Goal: Task Accomplishment & Management: Manage account settings

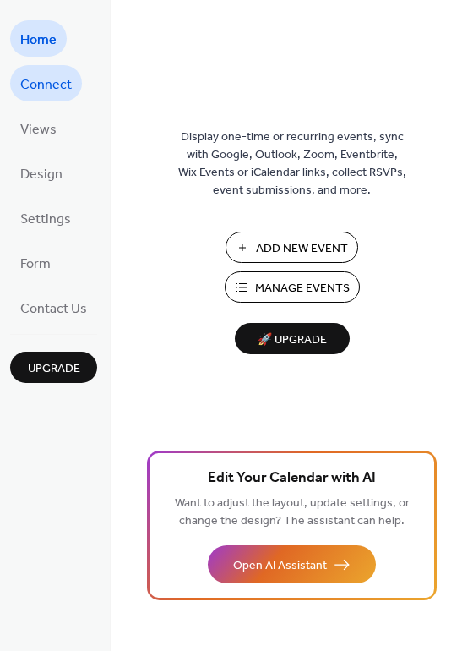
click at [59, 70] on link "Connect" at bounding box center [46, 83] width 72 height 36
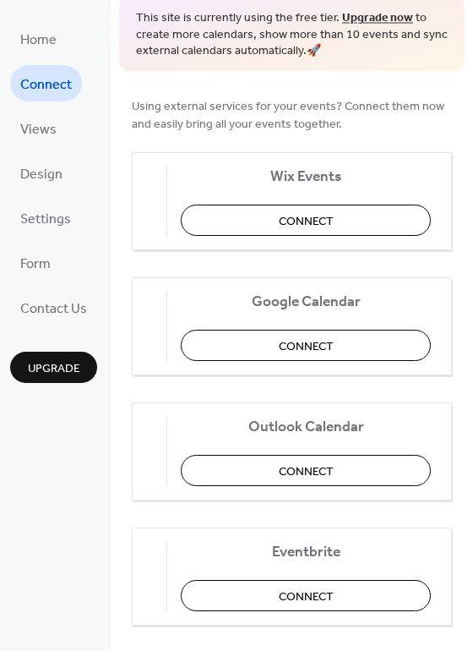
scroll to position [72, 0]
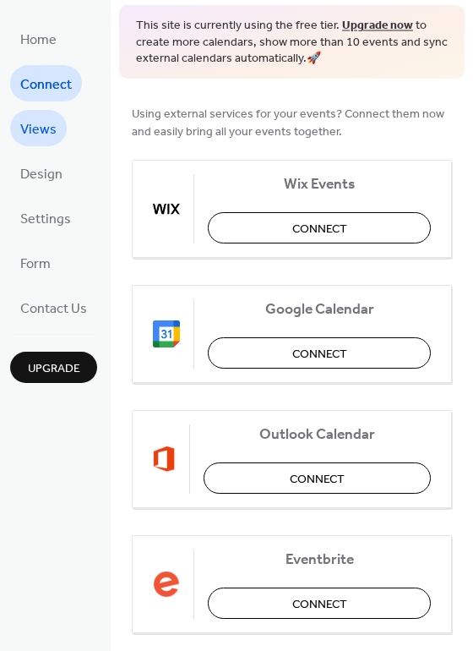
click at [52, 134] on span "Views" at bounding box center [38, 130] width 36 height 26
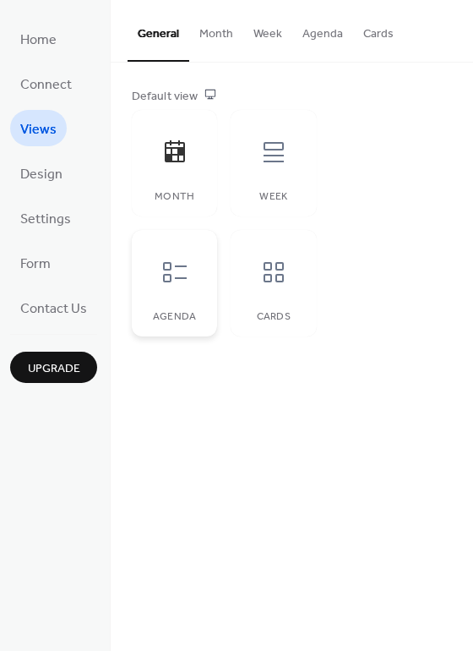
click at [204, 292] on div "Agenda" at bounding box center [174, 283] width 85 height 106
click at [51, 166] on span "Design" at bounding box center [41, 174] width 42 height 26
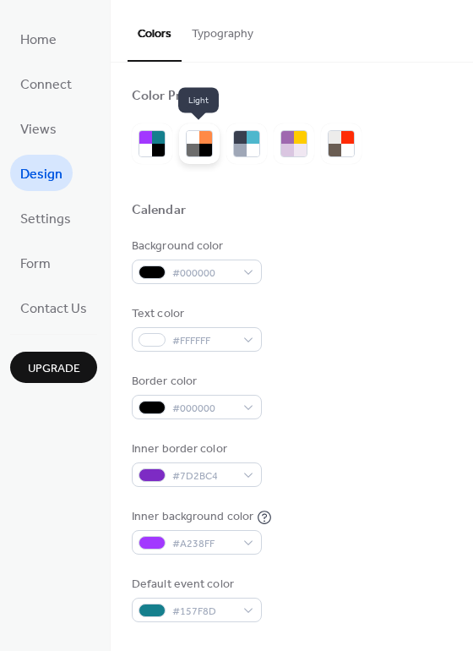
click at [199, 154] on div at bounding box center [193, 150] width 13 height 13
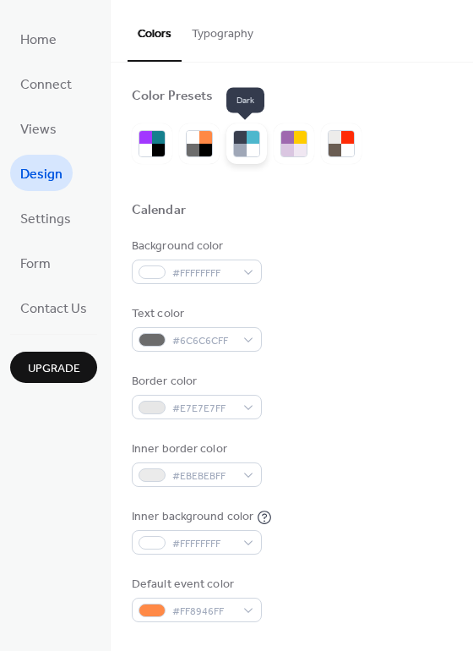
click at [243, 157] on div at bounding box center [246, 143] width 27 height 27
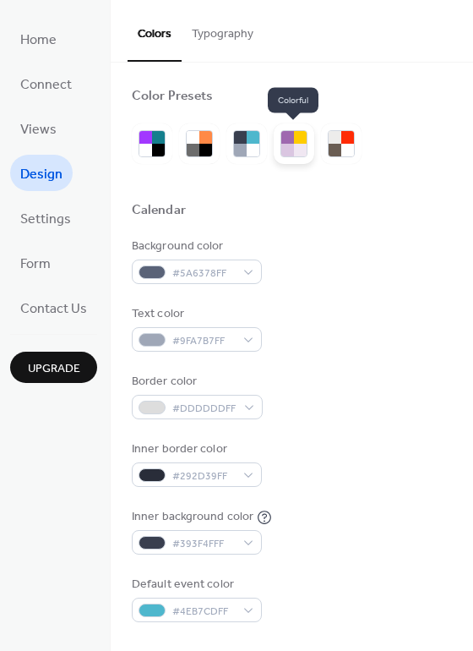
click at [297, 152] on div at bounding box center [300, 150] width 13 height 13
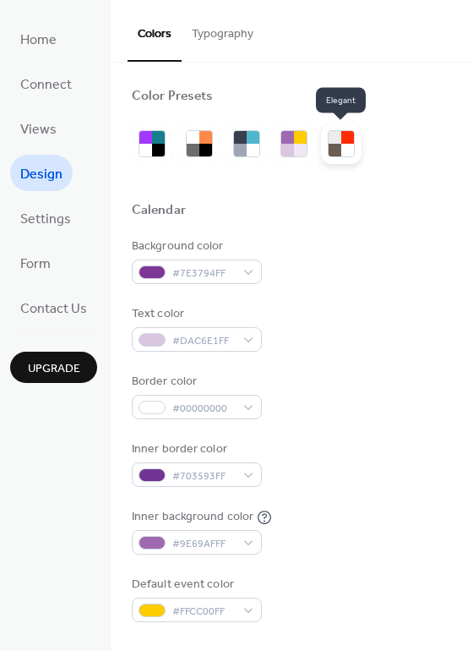
click at [346, 152] on div at bounding box center [347, 150] width 13 height 13
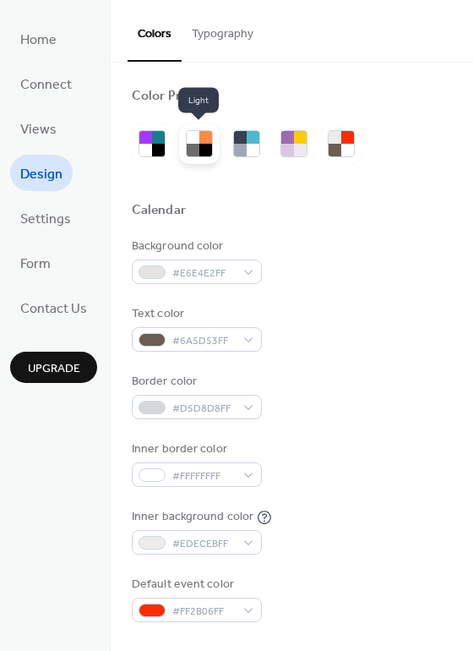
click at [199, 153] on div at bounding box center [193, 150] width 13 height 13
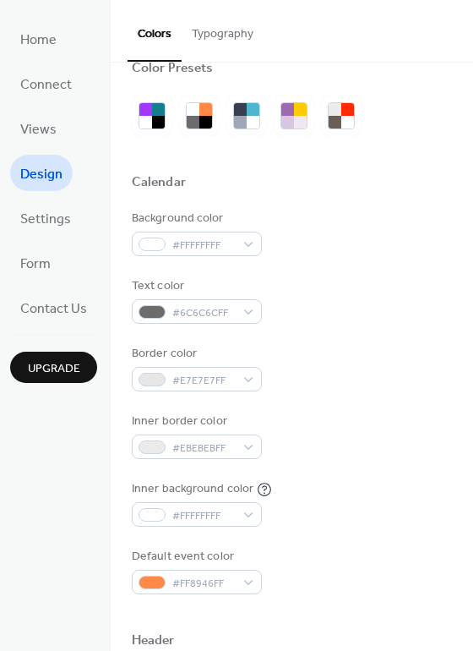
scroll to position [41, 0]
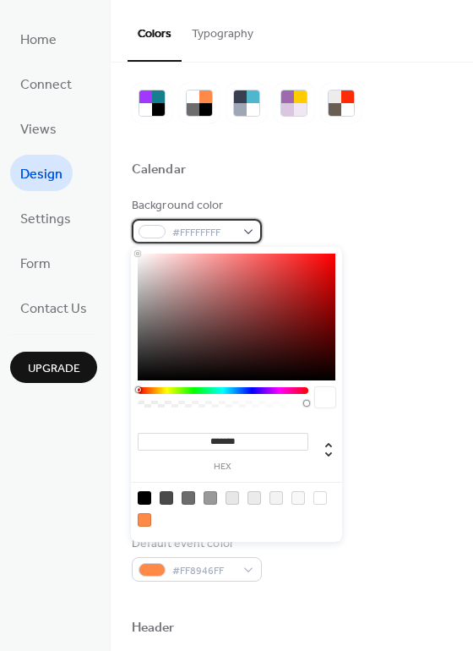
click at [248, 230] on div "#FFFFFFFF" at bounding box center [197, 231] width 130 height 25
click at [322, 406] on div at bounding box center [325, 397] width 20 height 20
click at [325, 395] on div at bounding box center [325, 397] width 20 height 20
click at [298, 503] on div at bounding box center [298, 498] width 14 height 14
type input "*******"
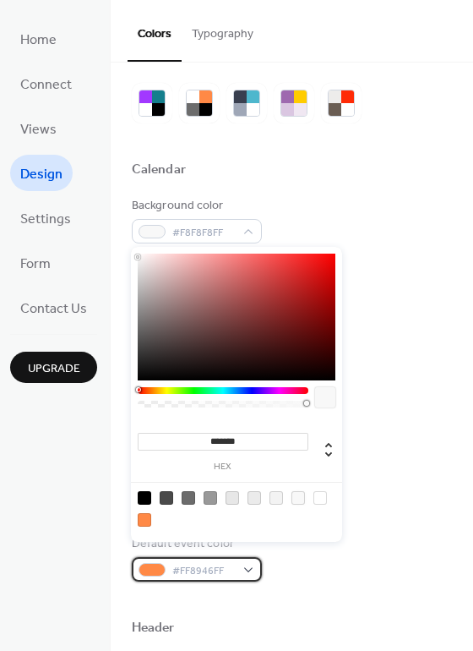
click at [241, 564] on div "#FF8946FF" at bounding box center [197, 569] width 130 height 25
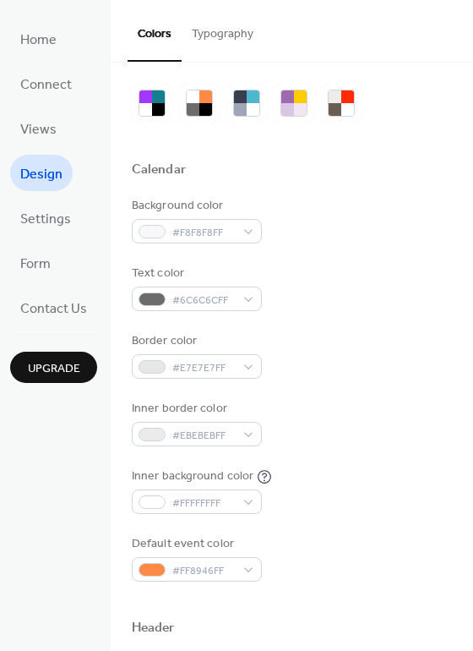
click at [369, 475] on div "Inner background color #FFFFFFFF" at bounding box center [292, 490] width 320 height 46
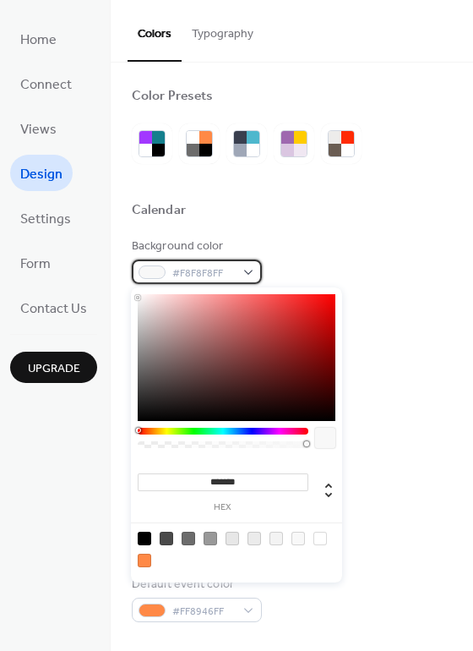
click at [231, 275] on span "#F8F8F8FF" at bounding box center [203, 273] width 63 height 18
click at [319, 270] on div "Background color #F8F8F8FF" at bounding box center [292, 260] width 320 height 46
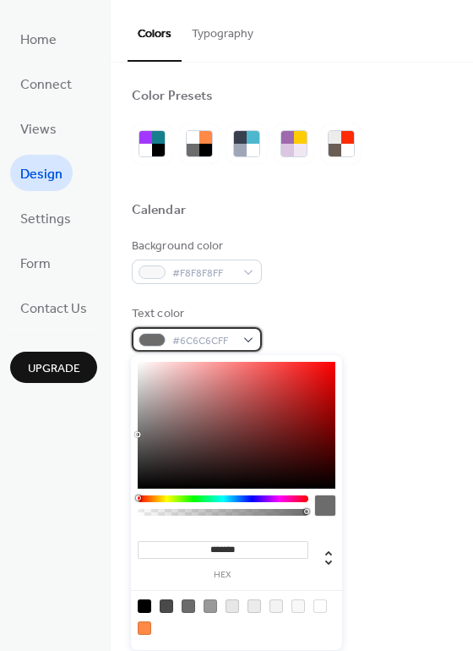
click at [246, 331] on div "#6C6C6CFF" at bounding box center [197, 339] width 130 height 25
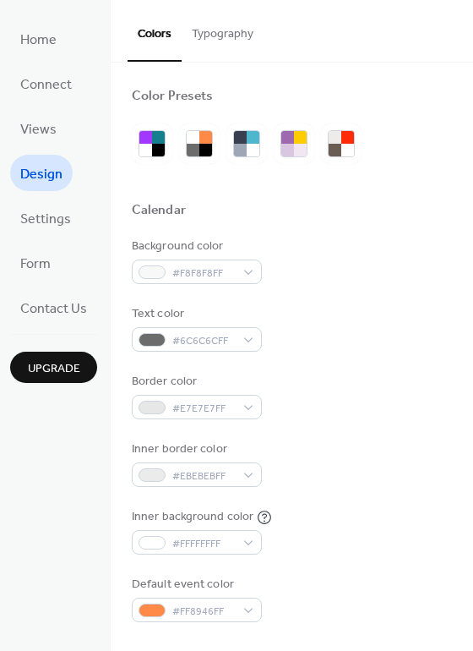
click at [356, 375] on div "Border color #E7E7E7FF" at bounding box center [292, 396] width 320 height 46
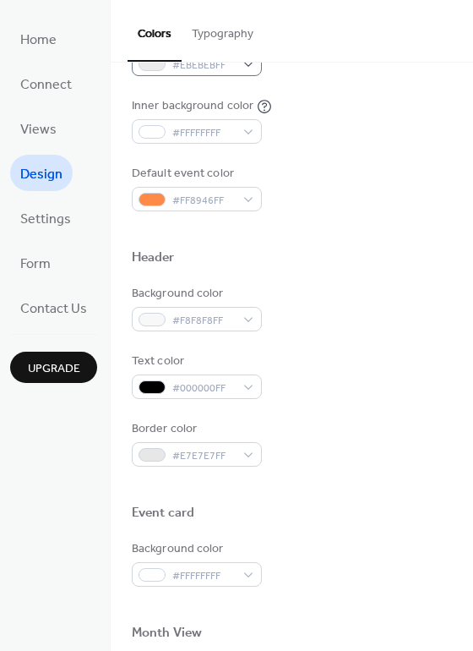
scroll to position [412, 0]
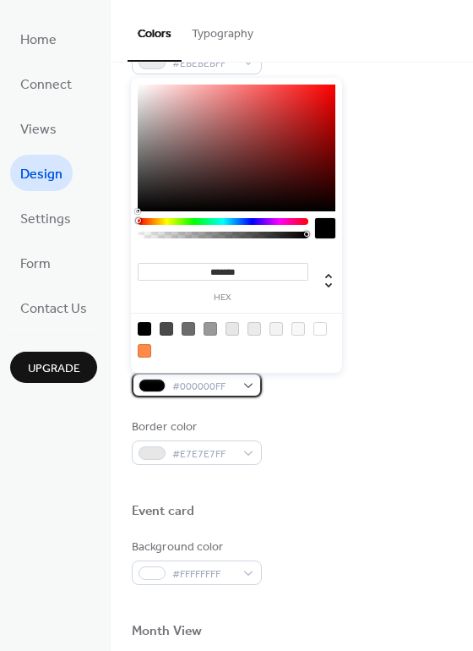
click at [234, 385] on div "#000000FF" at bounding box center [197, 385] width 130 height 25
click at [171, 325] on div at bounding box center [167, 329] width 14 height 14
type input "*******"
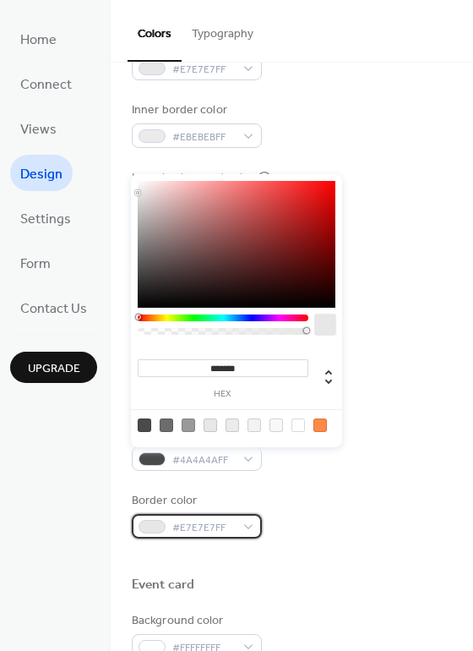
scroll to position [315, 0]
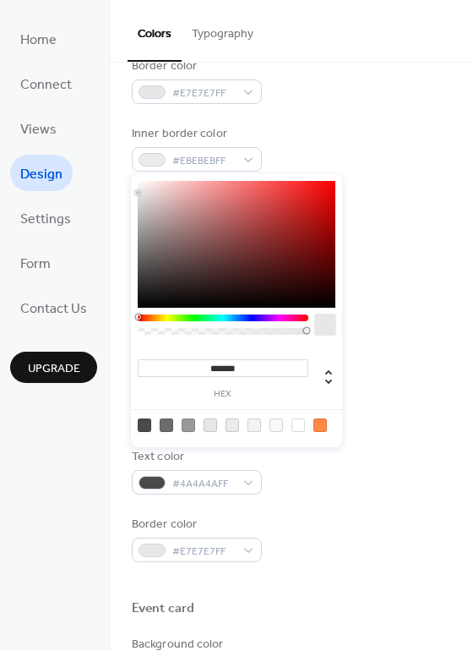
click at [336, 354] on div "******* hex" at bounding box center [236, 310] width 211 height 273
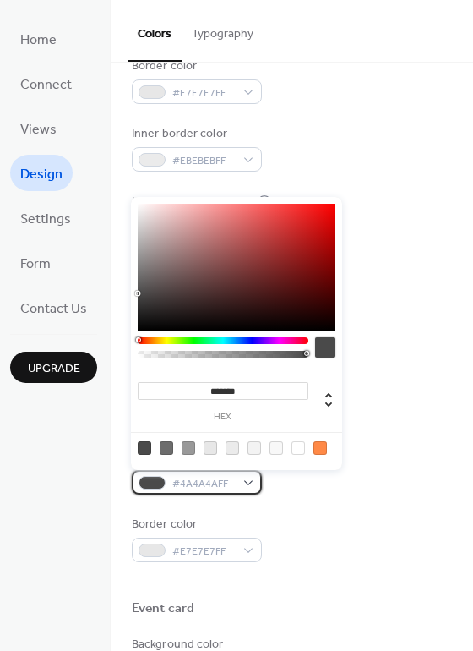
click at [214, 481] on span "#4A4A4AFF" at bounding box center [203, 484] width 63 height 18
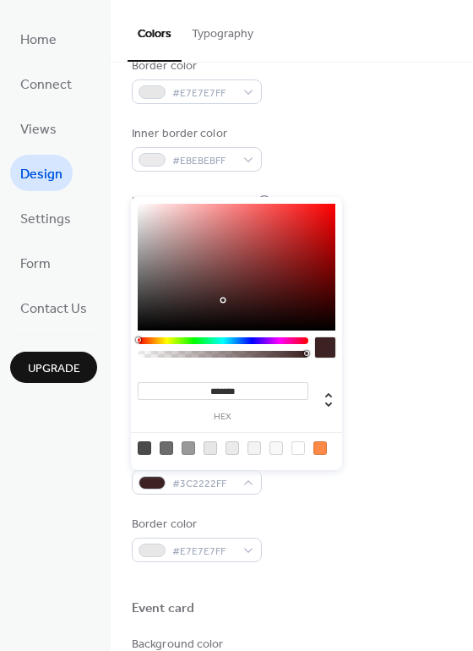
drag, startPoint x: 245, startPoint y: 251, endPoint x: 225, endPoint y: 298, distance: 51.5
click at [225, 299] on div at bounding box center [237, 267] width 198 height 127
drag, startPoint x: 220, startPoint y: 314, endPoint x: 189, endPoint y: 314, distance: 30.4
click at [189, 314] on div at bounding box center [237, 267] width 198 height 127
type input "*******"
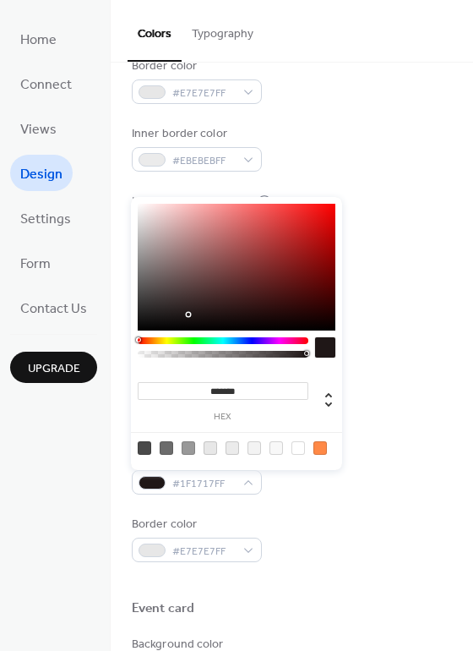
click at [390, 288] on div "Default event color #FF8946FF" at bounding box center [292, 283] width 320 height 46
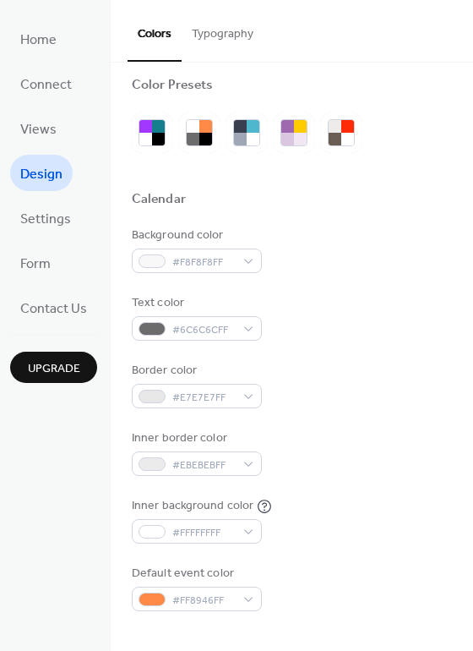
scroll to position [0, 0]
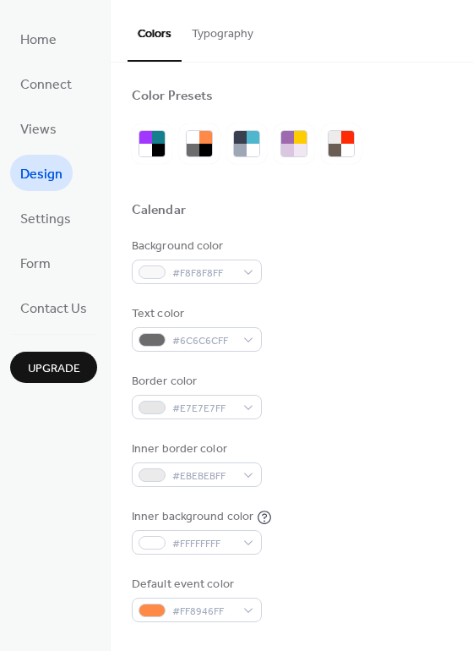
click at [222, 41] on button "Typography" at bounding box center [223, 30] width 82 height 60
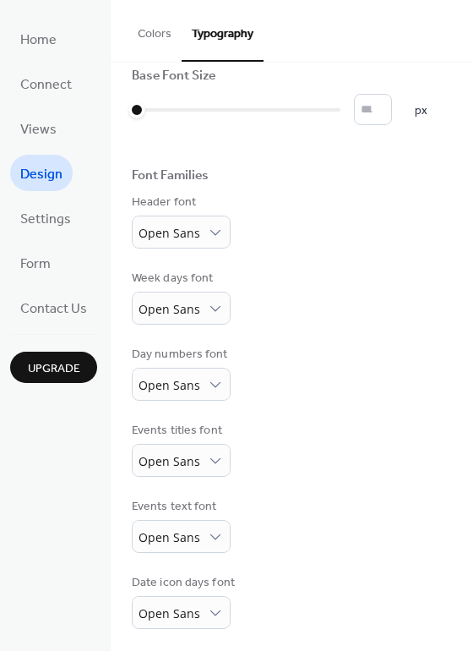
scroll to position [18, 0]
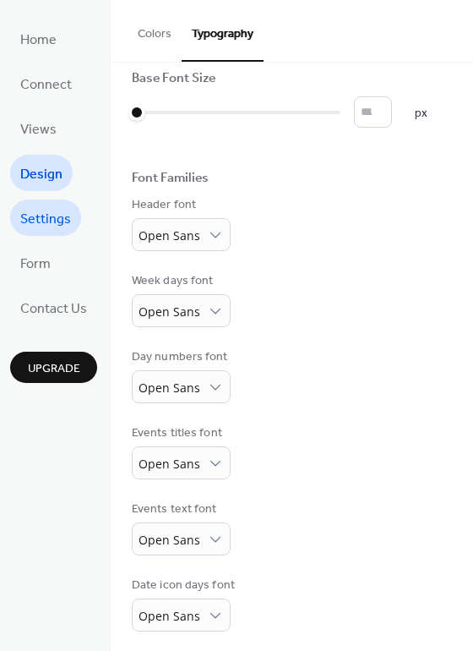
click at [43, 226] on span "Settings" at bounding box center [45, 219] width 51 height 26
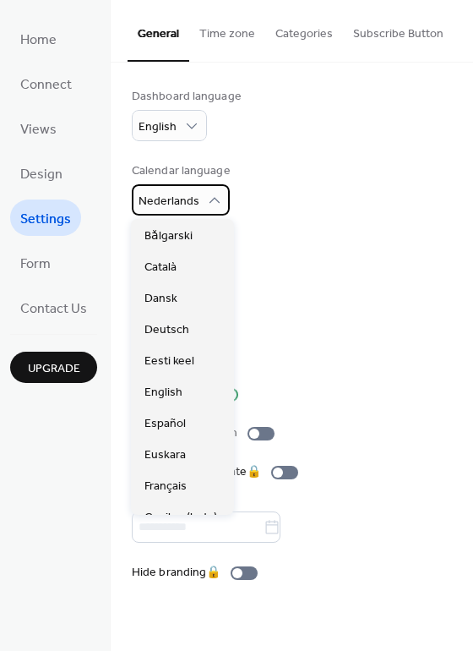
click at [197, 188] on div "Nederlands" at bounding box center [181, 199] width 98 height 31
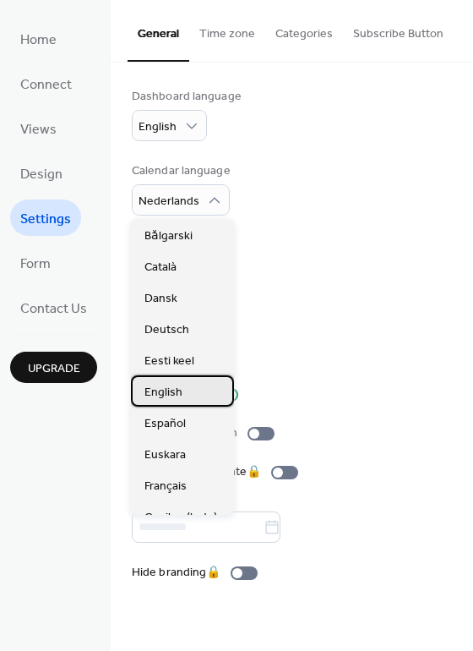
click at [175, 389] on span "English" at bounding box center [163, 393] width 38 height 18
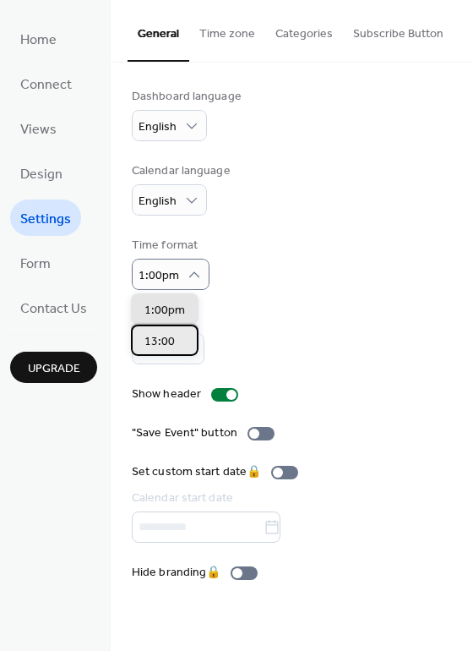
click at [166, 346] on span "13:00" at bounding box center [159, 342] width 30 height 18
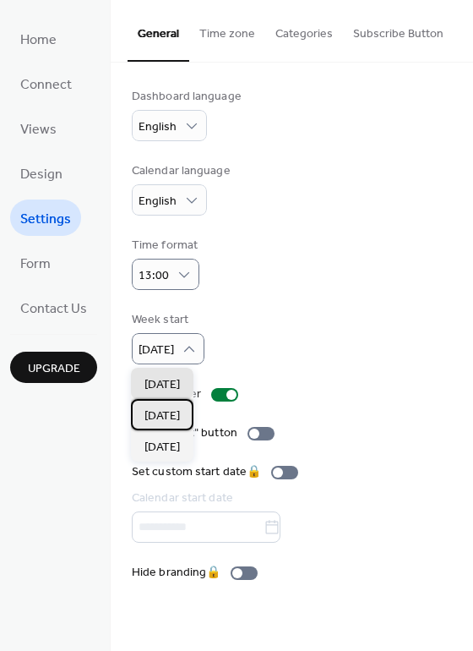
click at [180, 408] on span "[DATE]" at bounding box center [161, 416] width 35 height 18
click at [182, 408] on div "Dashboard language English Calendar language English Time format 13:00 Week sta…" at bounding box center [292, 334] width 320 height 493
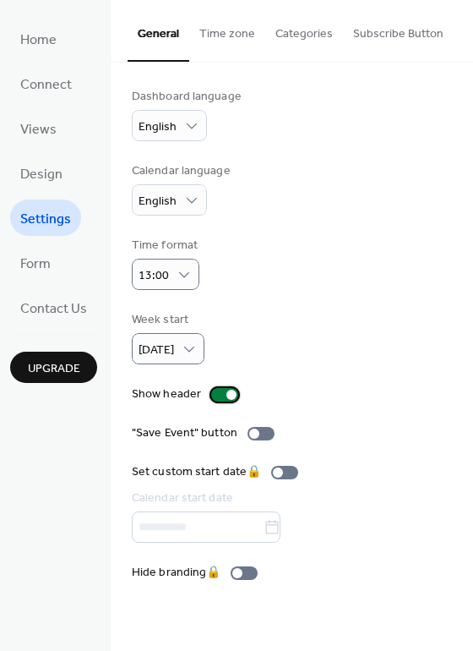
click at [221, 392] on div at bounding box center [224, 395] width 27 height 14
click at [44, 266] on span "Form" at bounding box center [35, 264] width 30 height 26
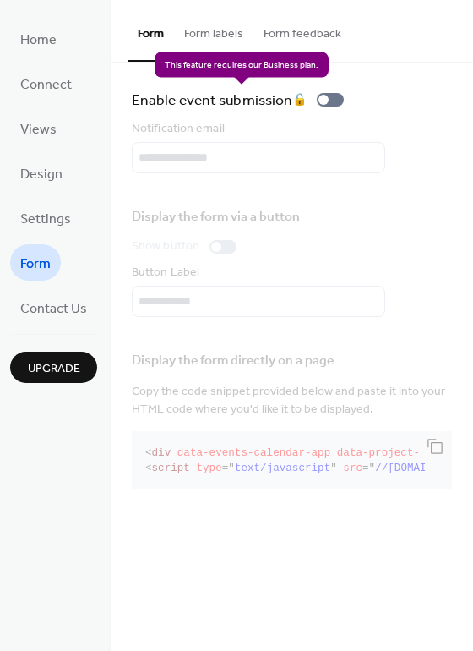
click at [324, 99] on div "Enable event submission 🔒" at bounding box center [241, 100] width 219 height 24
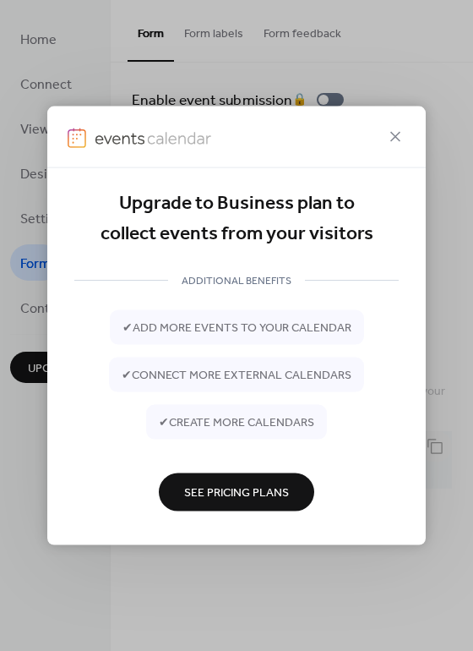
click at [389, 127] on icon at bounding box center [395, 137] width 20 height 20
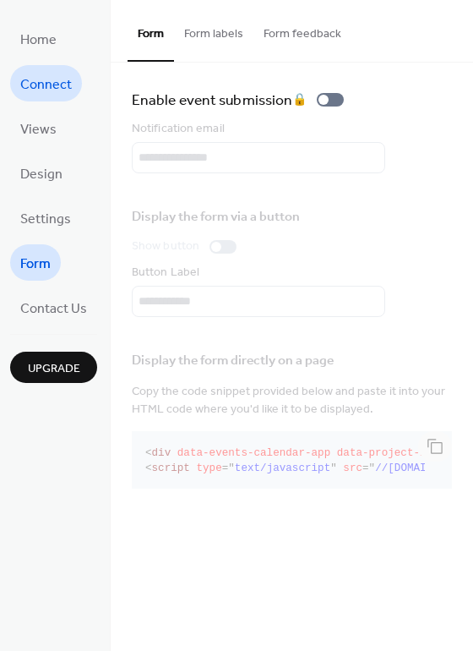
click at [41, 91] on span "Connect" at bounding box center [46, 85] width 52 height 26
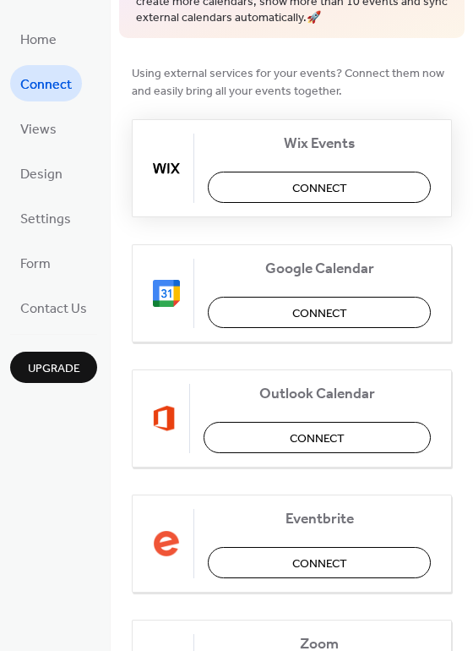
scroll to position [4, 0]
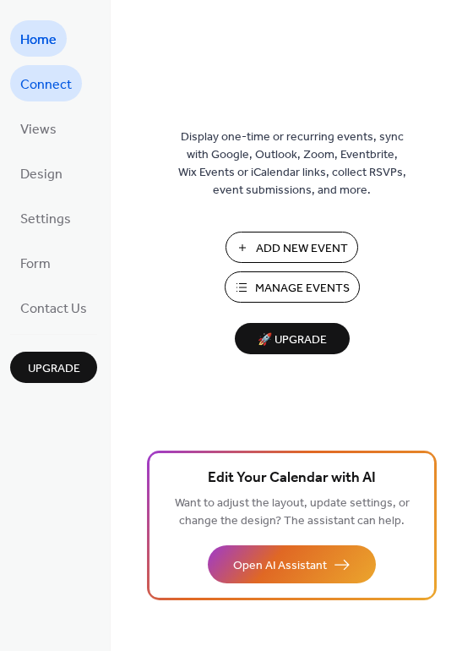
click at [50, 84] on span "Connect" at bounding box center [46, 85] width 52 height 26
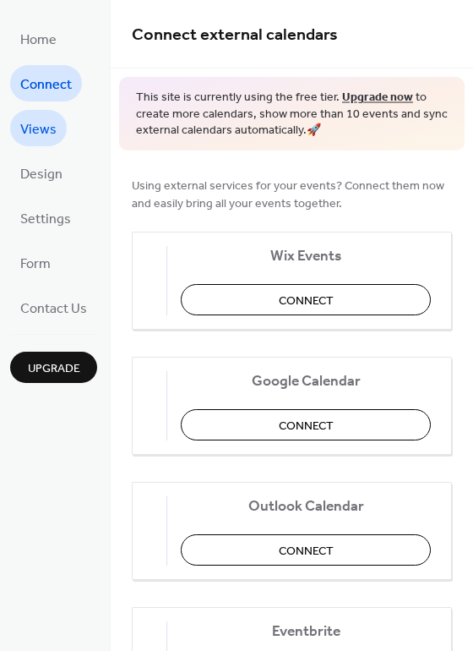
click at [30, 125] on span "Views" at bounding box center [38, 130] width 36 height 26
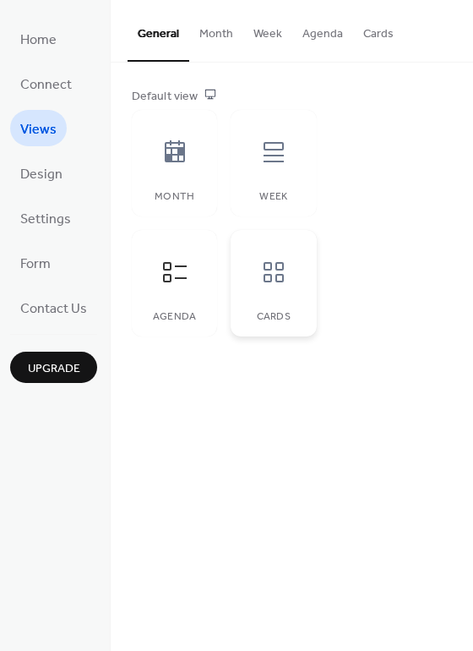
click at [262, 297] on div at bounding box center [273, 272] width 51 height 51
click at [329, 40] on button "Agenda" at bounding box center [322, 30] width 61 height 60
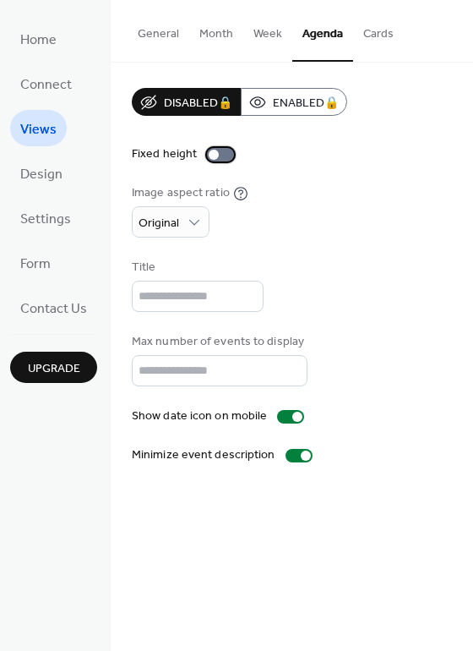
click at [213, 156] on div at bounding box center [214, 155] width 10 height 10
click at [222, 154] on div at bounding box center [227, 155] width 10 height 10
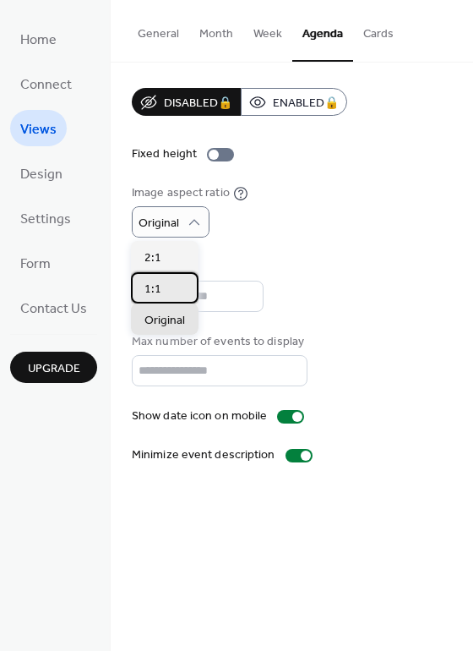
click at [177, 282] on div "1:1" at bounding box center [165, 287] width 68 height 31
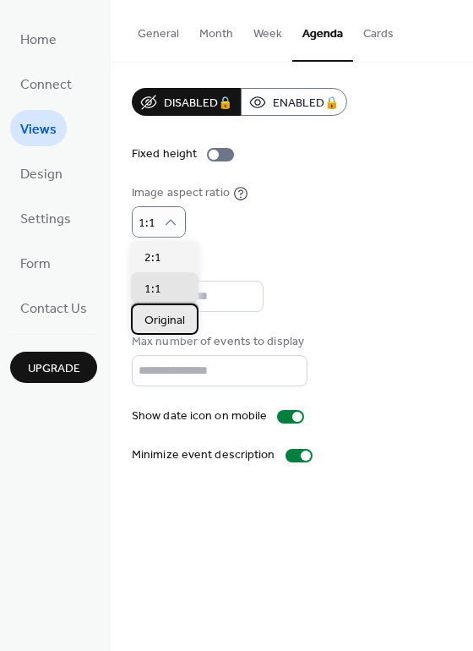
click at [149, 333] on div "Original" at bounding box center [165, 318] width 68 height 31
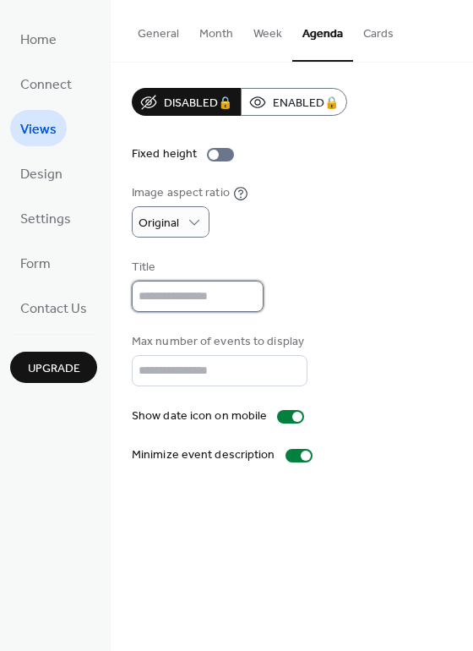
click at [188, 304] on input "text" at bounding box center [198, 295] width 132 height 31
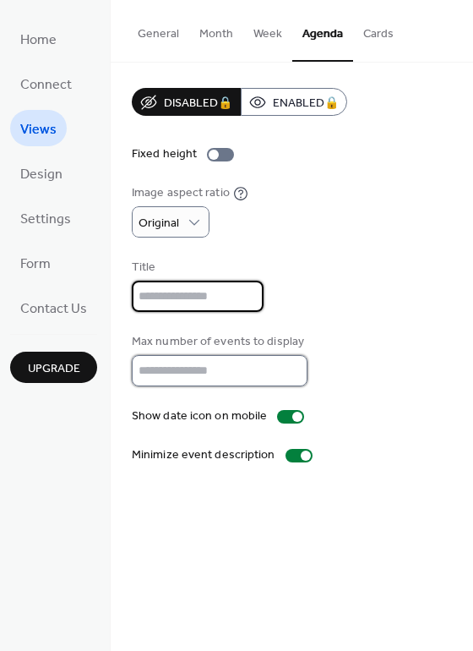
click at [210, 371] on input "**" at bounding box center [220, 370] width 176 height 31
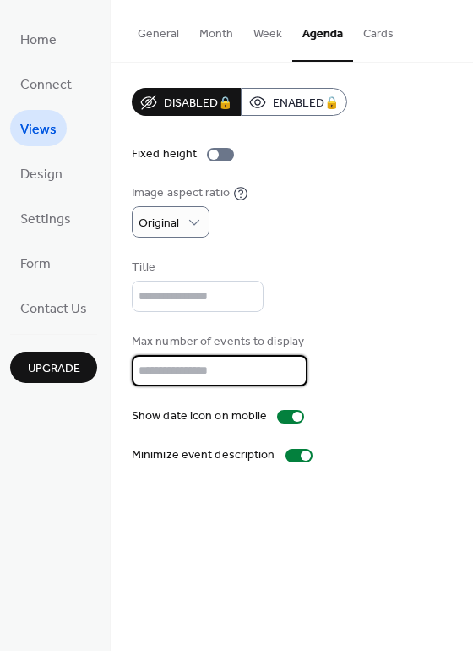
type input "*"
click at [346, 414] on div "Disabled 🔒 Enabled 🔒 Fixed height Image aspect ratio Original Title Max number …" at bounding box center [292, 276] width 320 height 376
click at [360, 320] on div "Disabled 🔒 Enabled 🔒 Fixed height Image aspect ratio Original Title Max number …" at bounding box center [292, 276] width 320 height 376
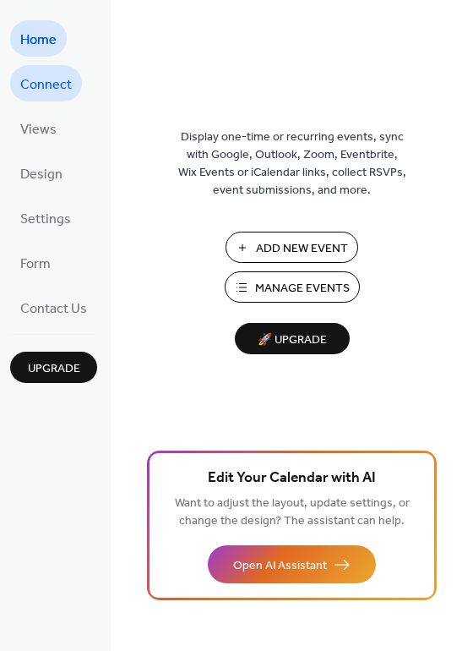
click at [57, 78] on span "Connect" at bounding box center [46, 85] width 52 height 26
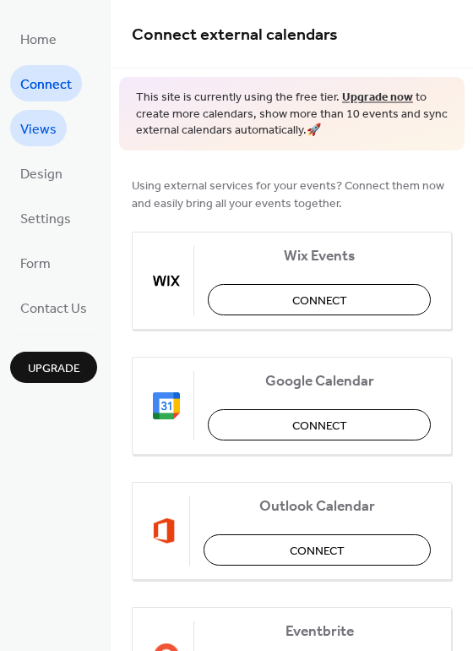
click at [42, 121] on span "Views" at bounding box center [38, 130] width 36 height 26
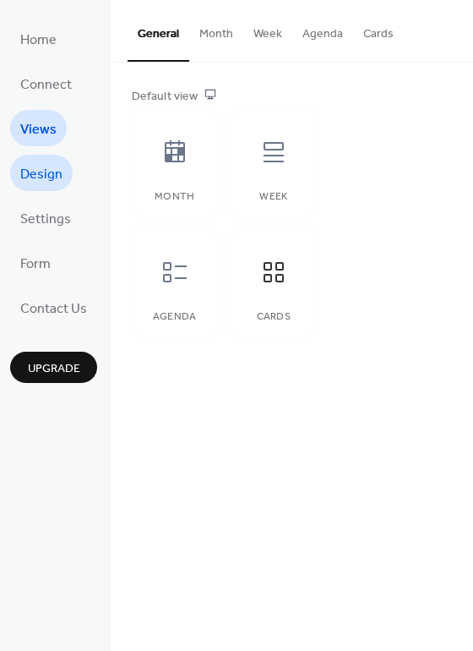
click at [44, 172] on span "Design" at bounding box center [41, 174] width 42 height 26
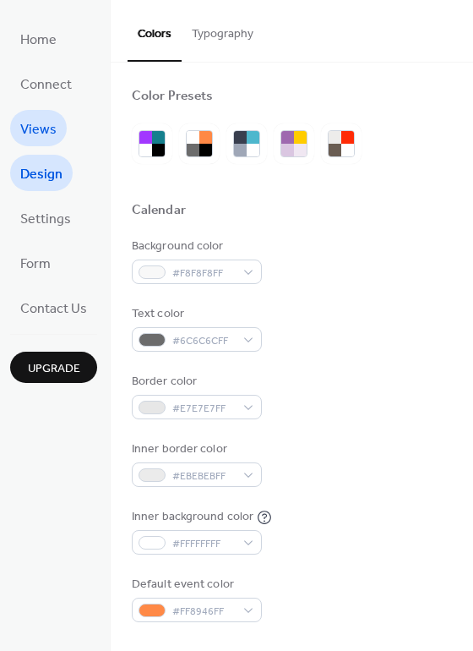
click at [49, 140] on span "Views" at bounding box center [38, 130] width 36 height 26
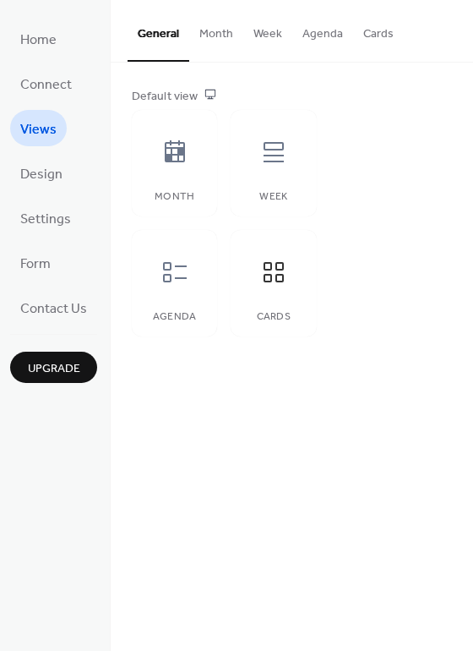
click at [357, 33] on button "Cards" at bounding box center [378, 30] width 51 height 60
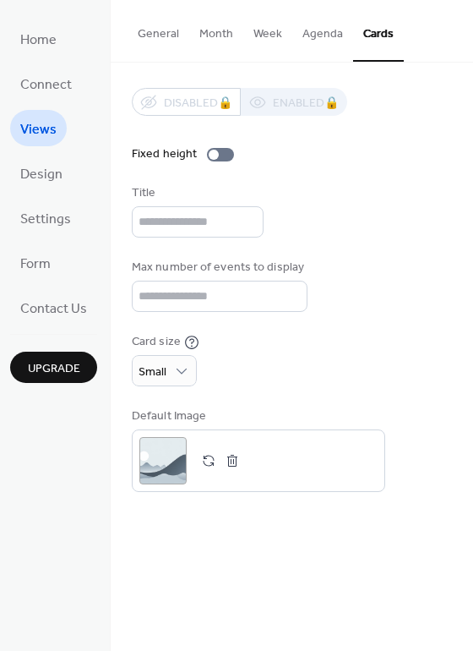
click at [325, 33] on button "Agenda" at bounding box center [322, 30] width 61 height 60
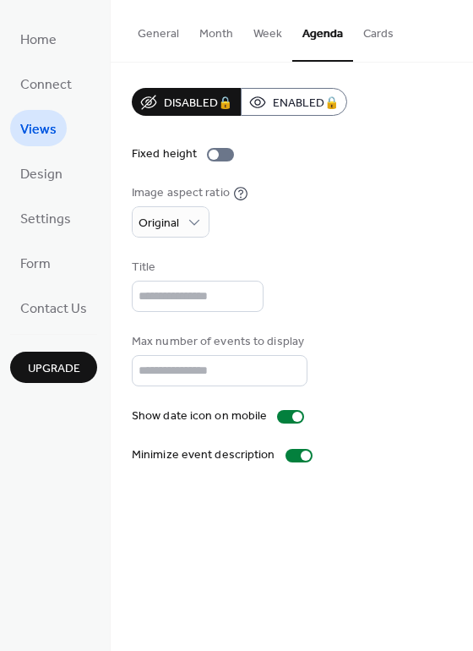
click at [269, 37] on button "Week" at bounding box center [267, 30] width 49 height 60
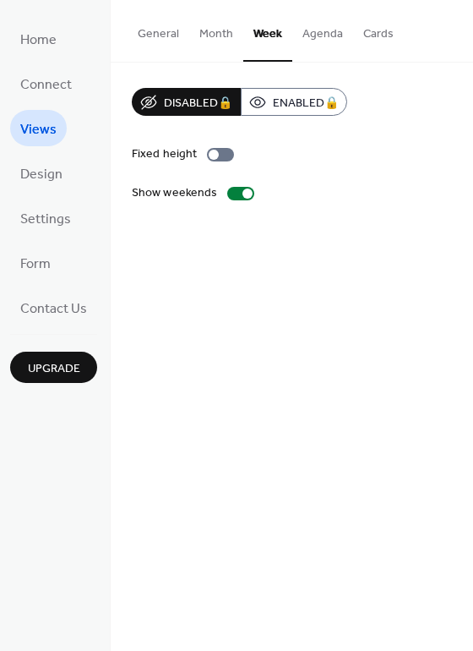
click at [310, 40] on button "Agenda" at bounding box center [322, 30] width 61 height 60
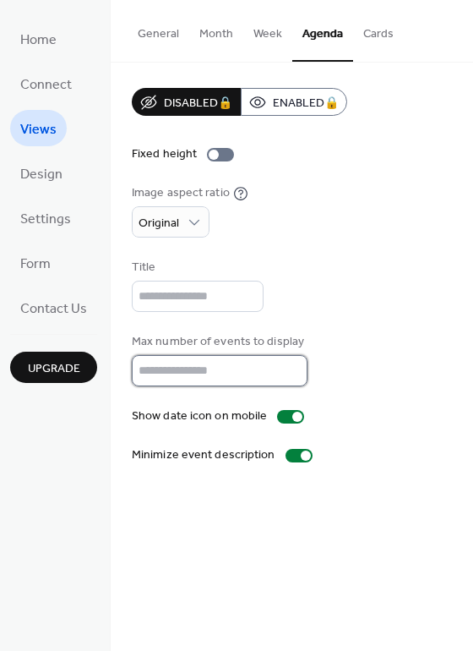
click at [236, 386] on input "*" at bounding box center [220, 370] width 176 height 31
type input "*"
click at [381, 292] on div "Title" at bounding box center [292, 285] width 320 height 53
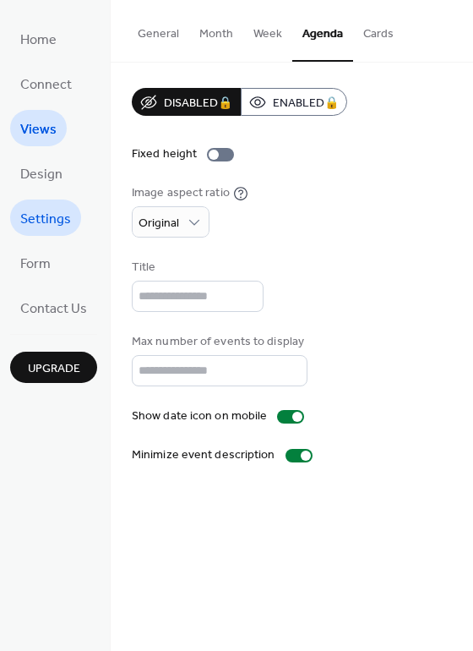
click at [49, 226] on span "Settings" at bounding box center [45, 219] width 51 height 26
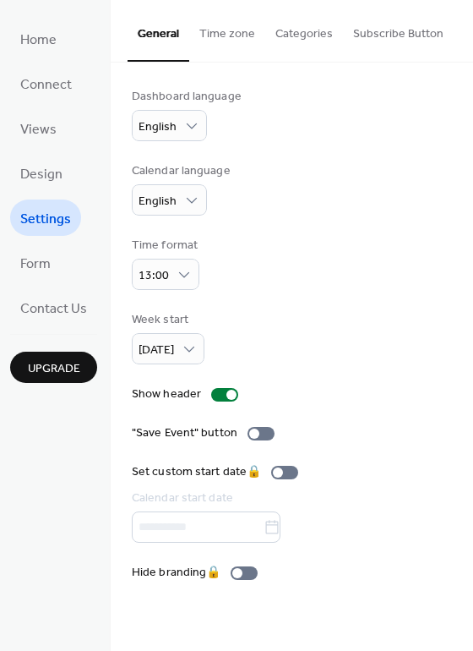
click at [226, 40] on button "Time zone" at bounding box center [227, 30] width 76 height 60
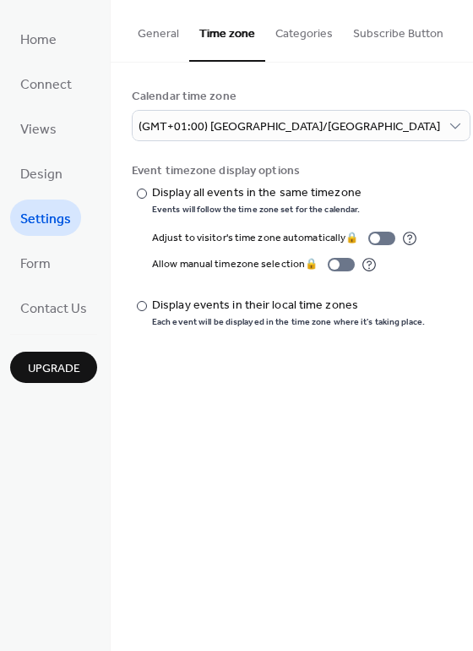
click at [288, 35] on button "Categories" at bounding box center [304, 30] width 78 height 60
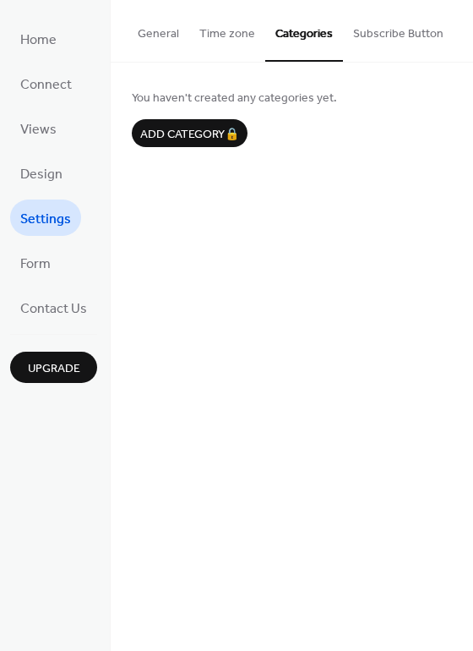
click at [371, 42] on button "Subscribe Button" at bounding box center [398, 30] width 111 height 60
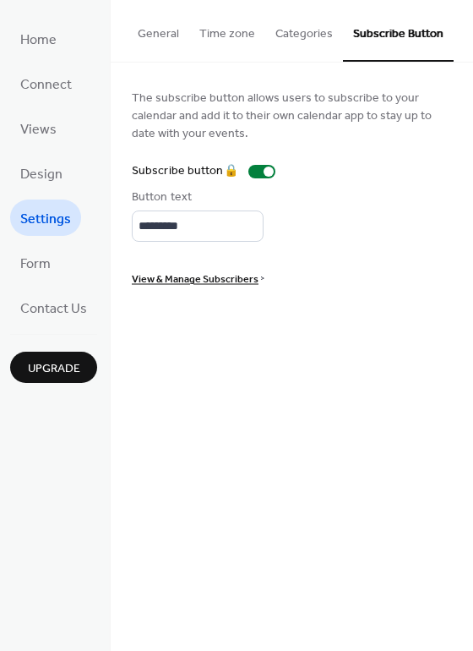
click at [357, 221] on div "Button text *********" at bounding box center [292, 214] width 320 height 53
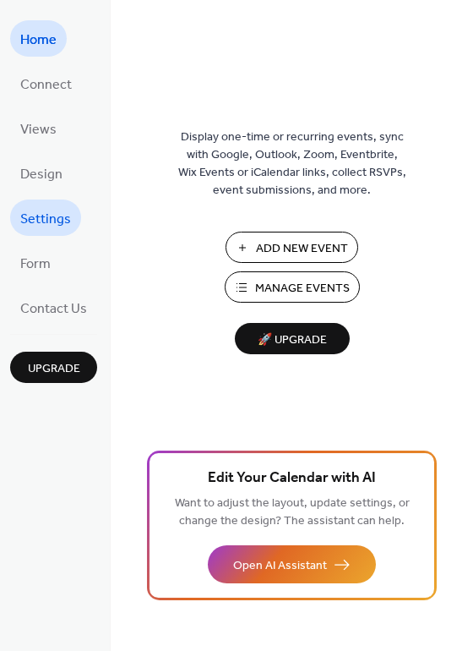
click at [47, 222] on span "Settings" at bounding box center [45, 219] width 51 height 26
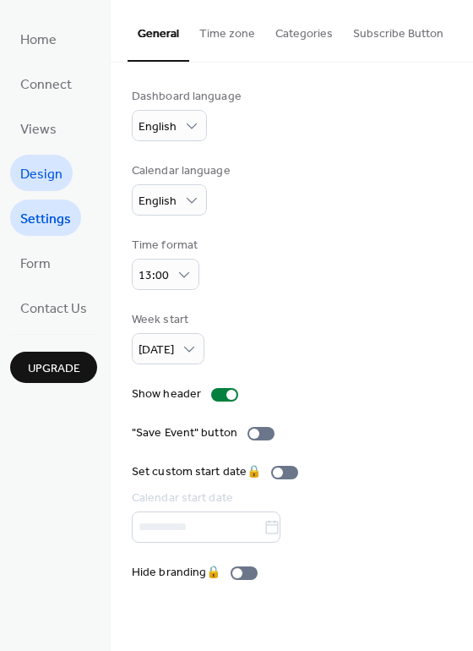
click at [49, 173] on span "Design" at bounding box center [41, 174] width 42 height 26
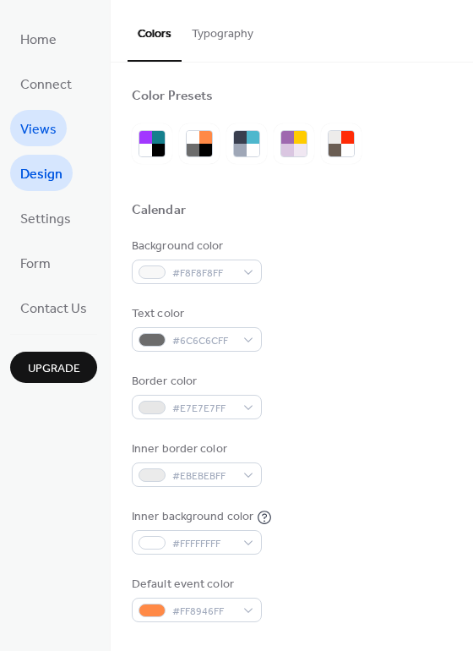
click at [39, 124] on span "Views" at bounding box center [38, 130] width 36 height 26
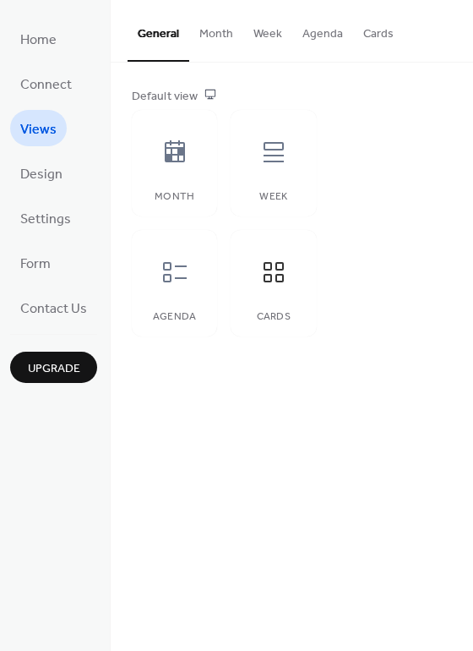
click at [337, 38] on button "Agenda" at bounding box center [322, 30] width 61 height 60
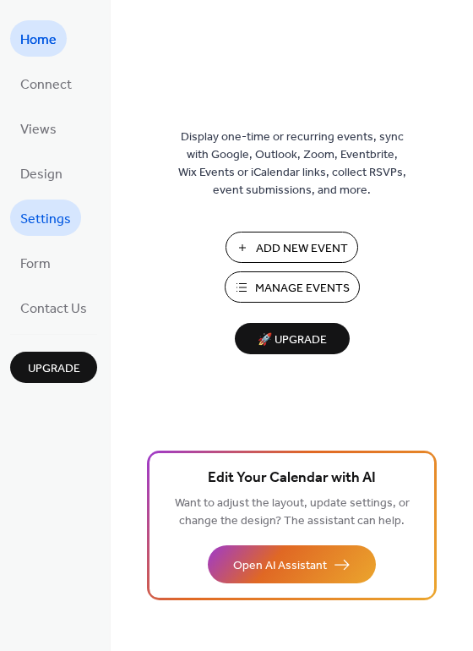
click at [38, 210] on span "Settings" at bounding box center [45, 219] width 51 height 26
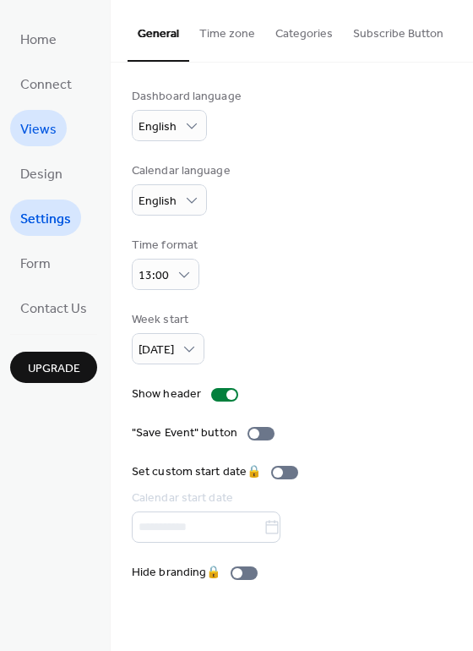
click at [44, 128] on span "Views" at bounding box center [38, 130] width 36 height 26
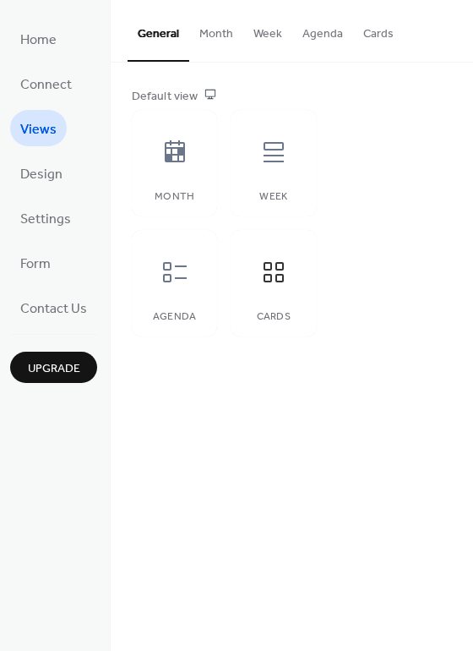
click at [211, 39] on button "Month" at bounding box center [216, 30] width 54 height 60
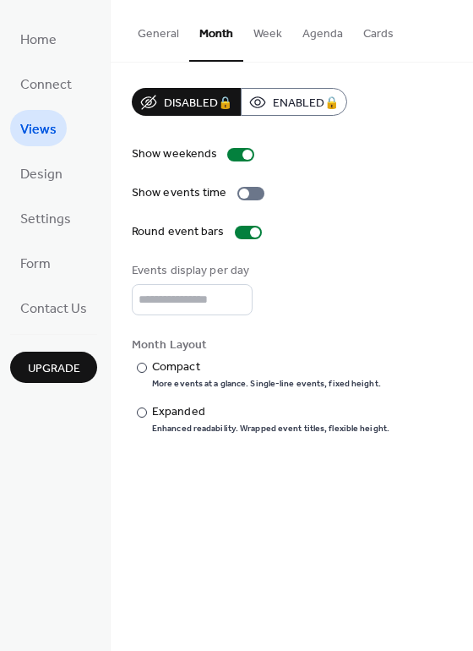
click at [258, 35] on button "Week" at bounding box center [267, 30] width 49 height 60
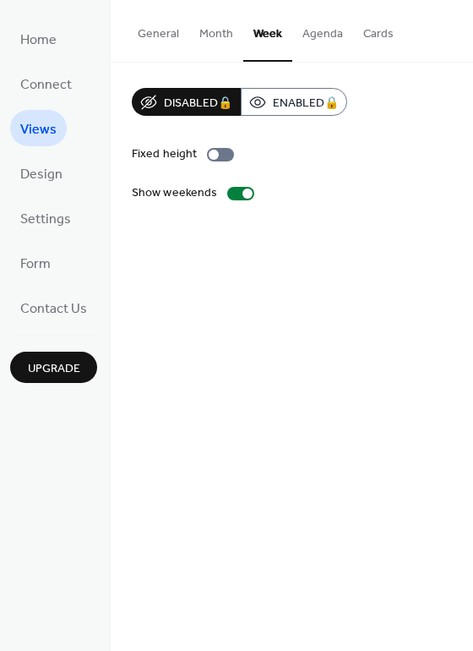
click at [220, 39] on button "Month" at bounding box center [216, 30] width 54 height 60
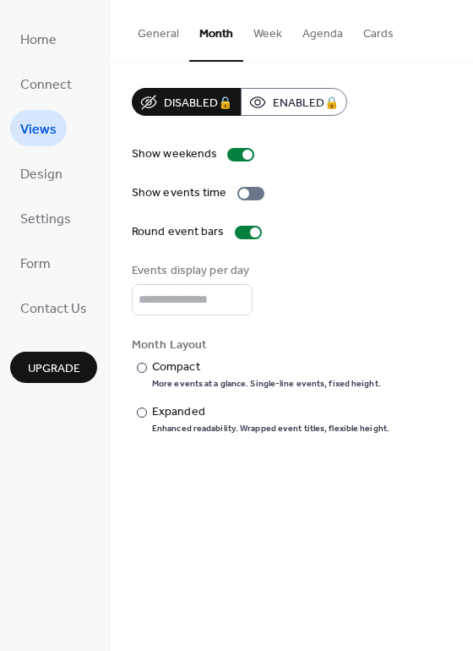
click at [264, 41] on button "Week" at bounding box center [267, 30] width 49 height 60
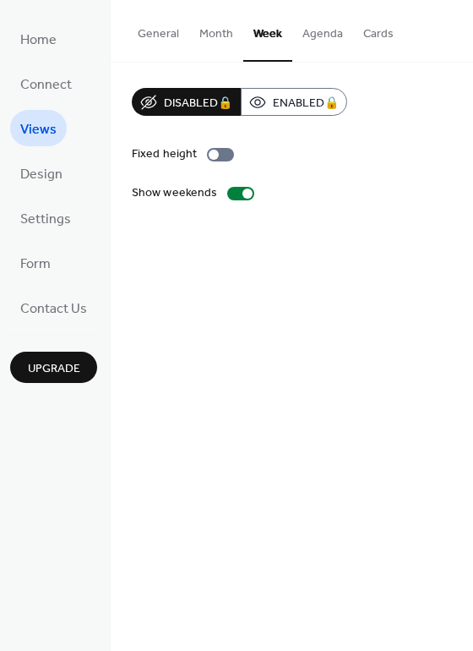
click at [314, 39] on button "Agenda" at bounding box center [322, 30] width 61 height 60
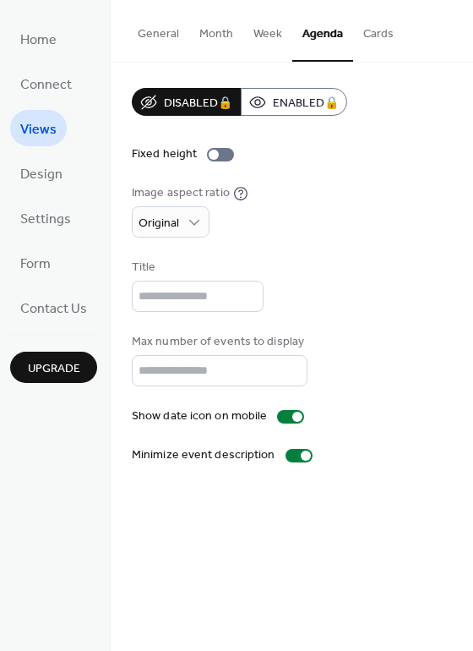
click at [364, 41] on button "Cards" at bounding box center [378, 30] width 51 height 60
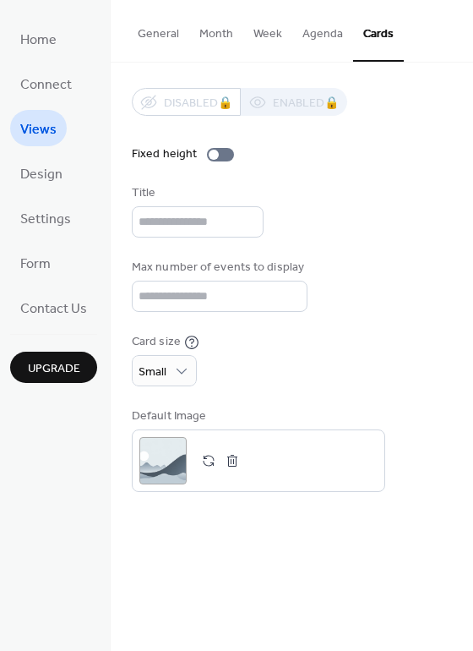
click at [154, 38] on button "General" at bounding box center [159, 30] width 62 height 60
